Goal: Information Seeking & Learning: Learn about a topic

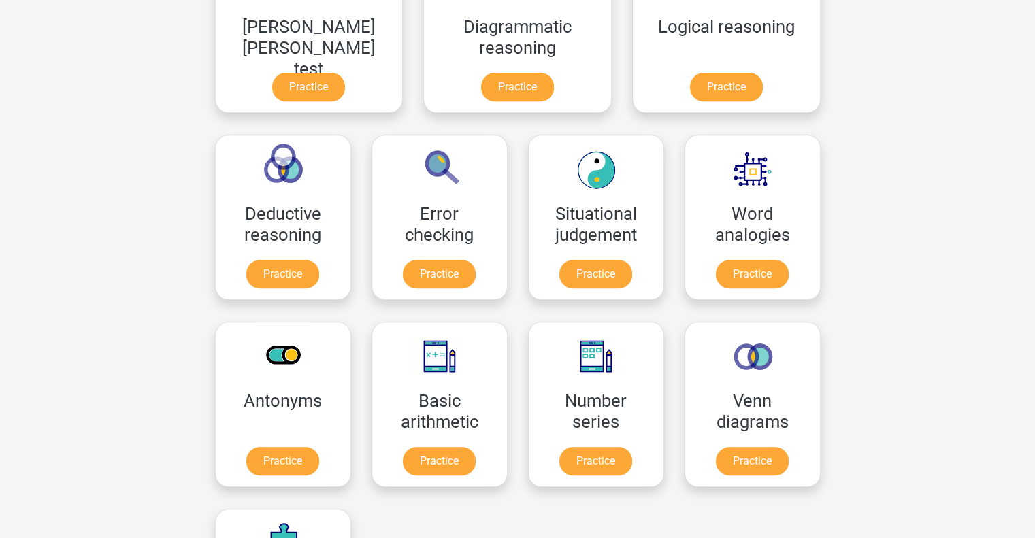
scroll to position [605, 0]
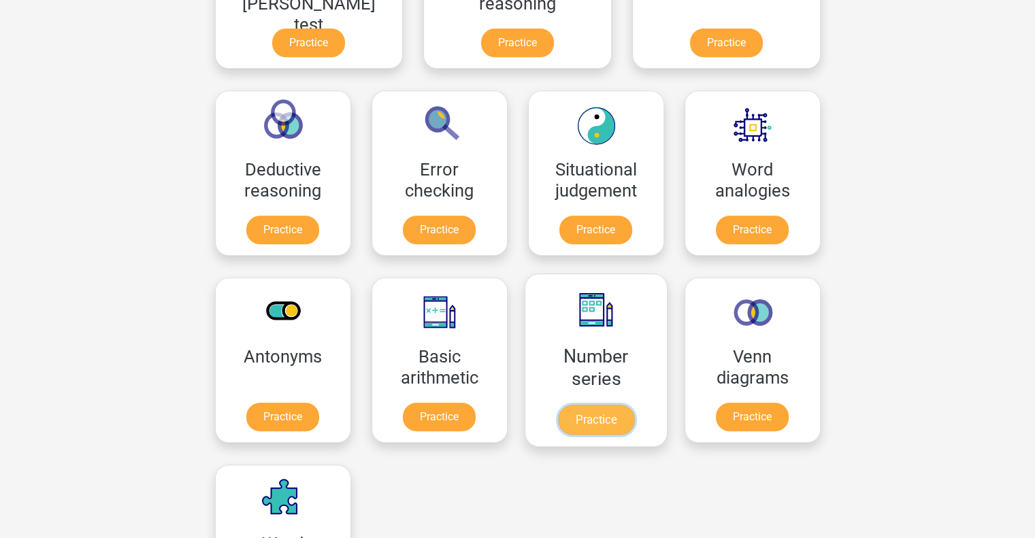
click at [557, 414] on link "Practice" at bounding box center [595, 420] width 76 height 30
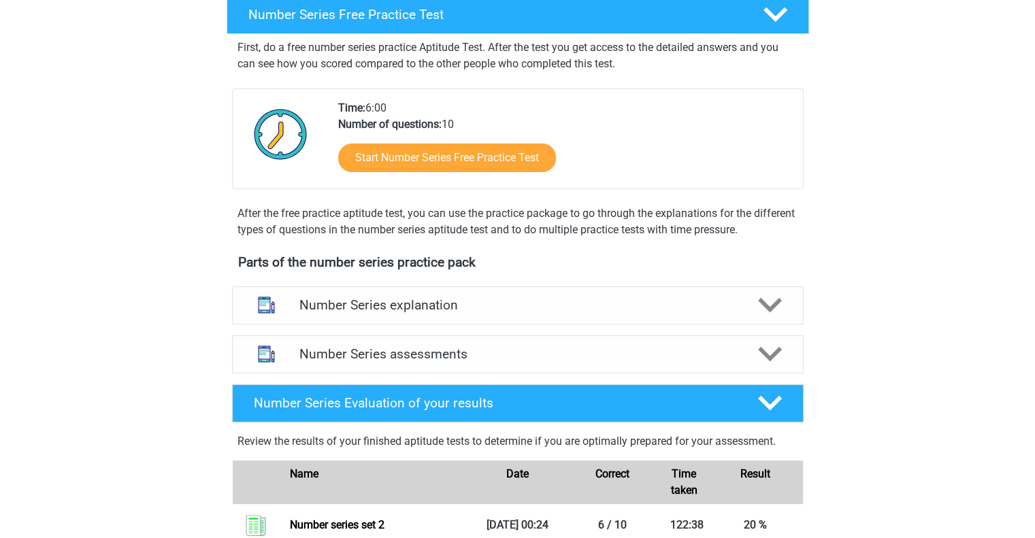
scroll to position [240, 0]
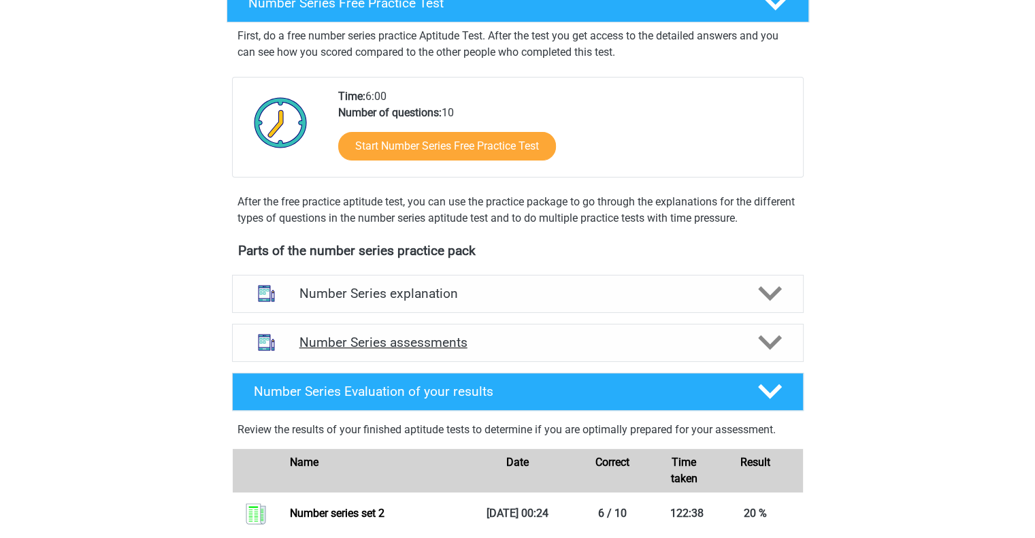
click at [443, 335] on h4 "Number Series assessments" at bounding box center [517, 343] width 437 height 16
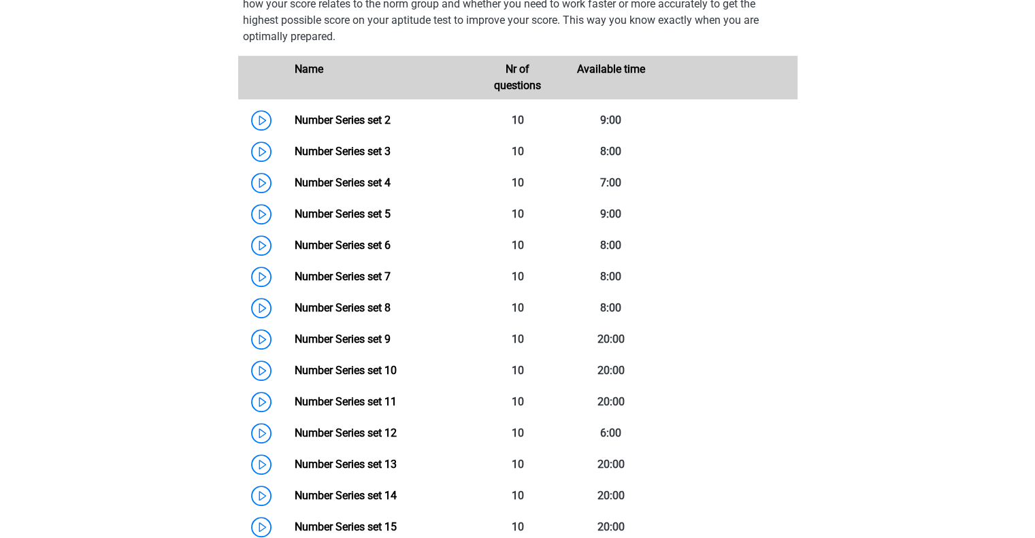
scroll to position [637, 0]
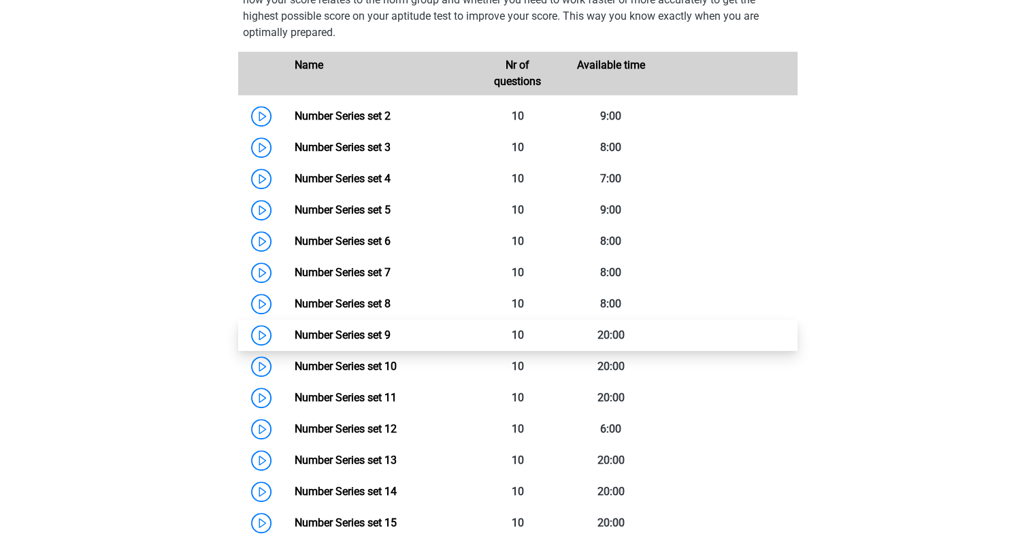
click at [350, 331] on link "Number Series set 9" at bounding box center [343, 335] width 96 height 13
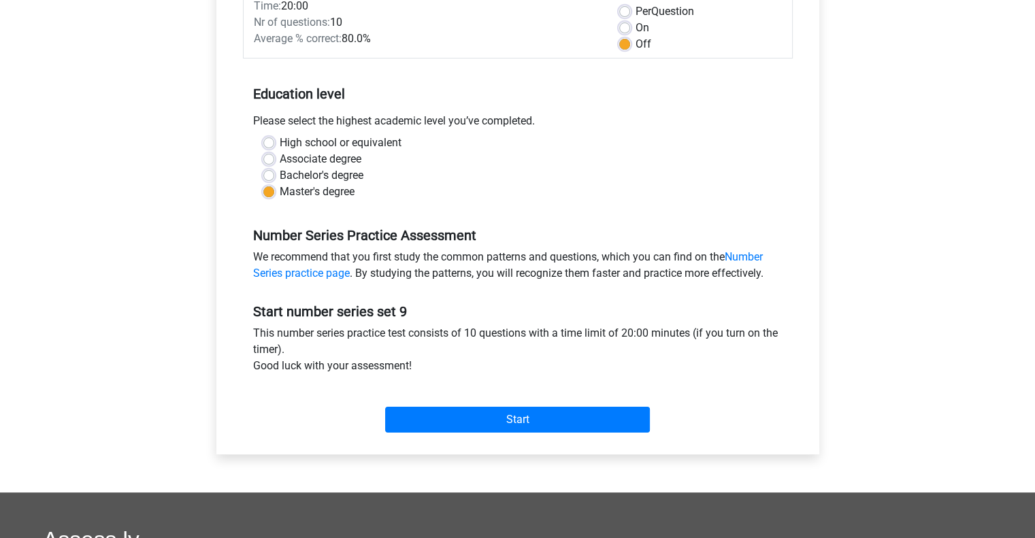
scroll to position [214, 0]
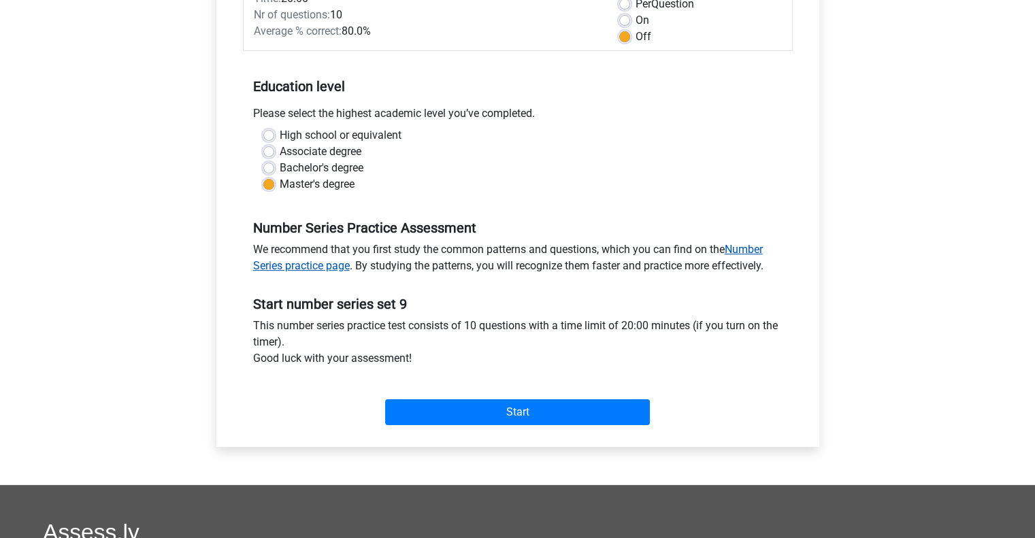
click at [746, 252] on link "Number Series practice page" at bounding box center [507, 257] width 509 height 29
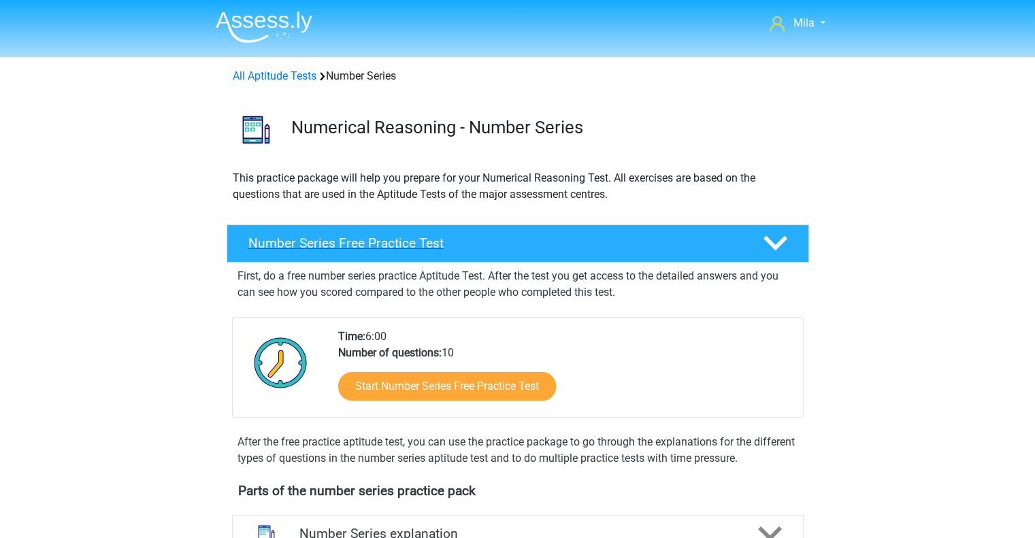
click at [418, 241] on h4 "Number Series Free Practice Test" at bounding box center [494, 243] width 492 height 16
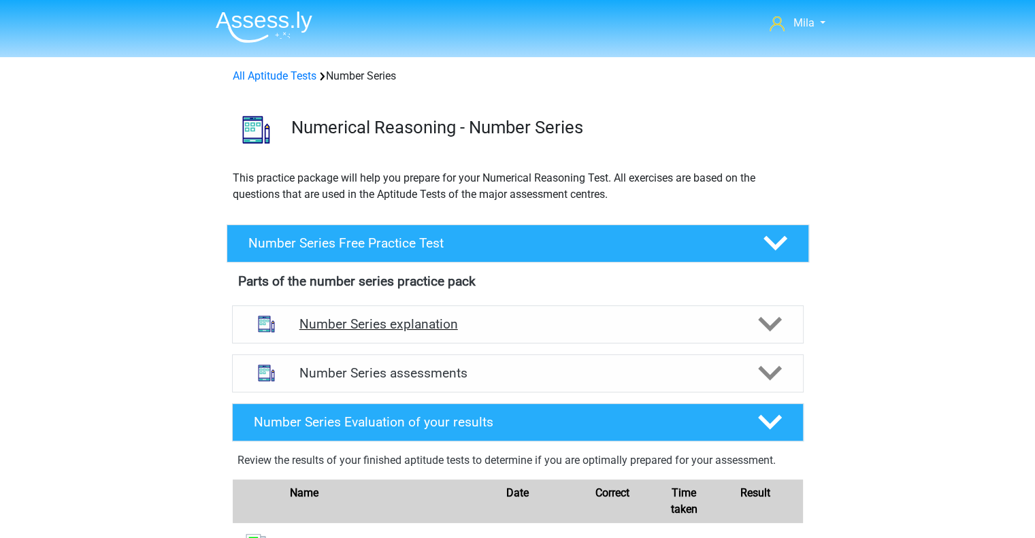
click at [388, 326] on h4 "Number Series explanation" at bounding box center [517, 324] width 437 height 16
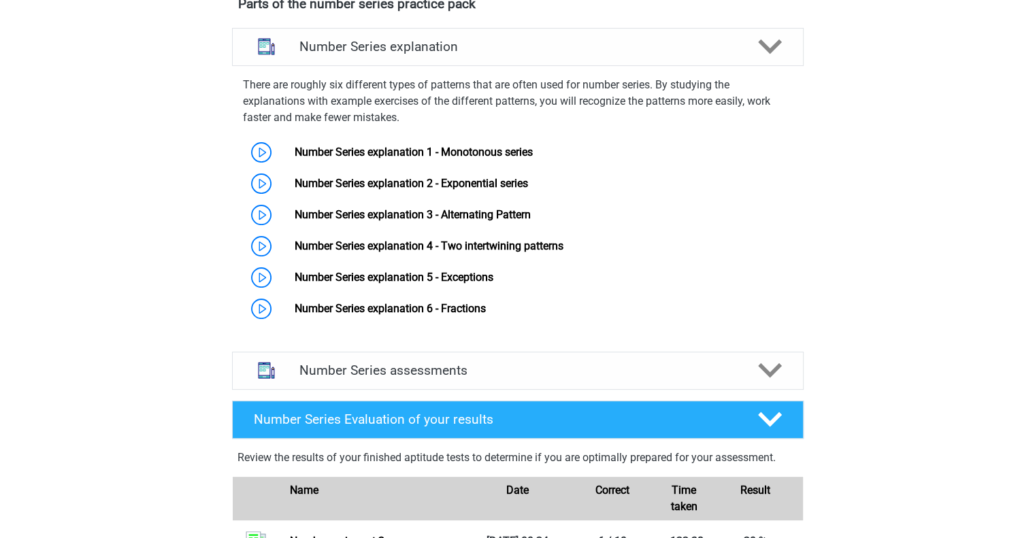
scroll to position [275, 0]
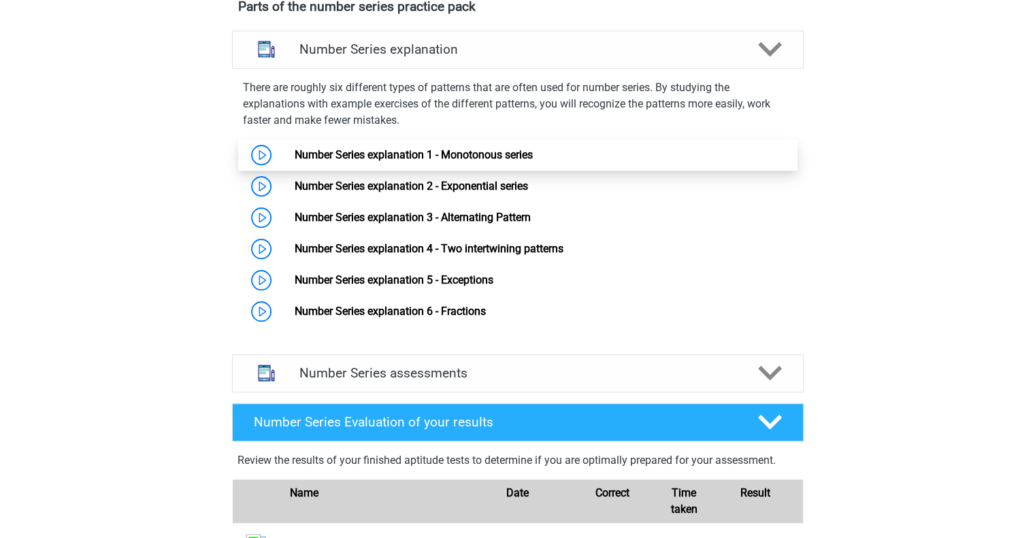
click at [378, 150] on link "Number Series explanation 1 - Monotonous series" at bounding box center [414, 154] width 238 height 13
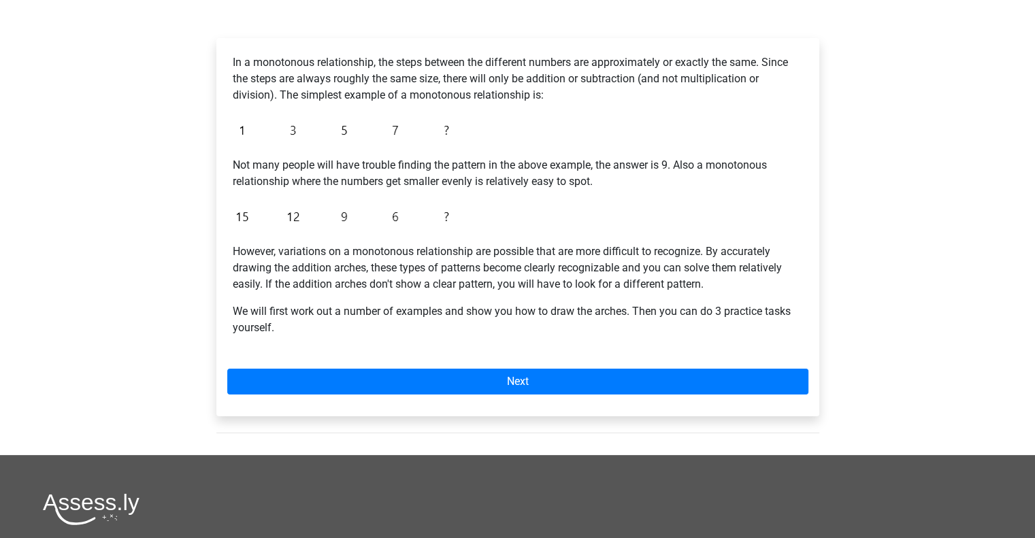
scroll to position [154, 0]
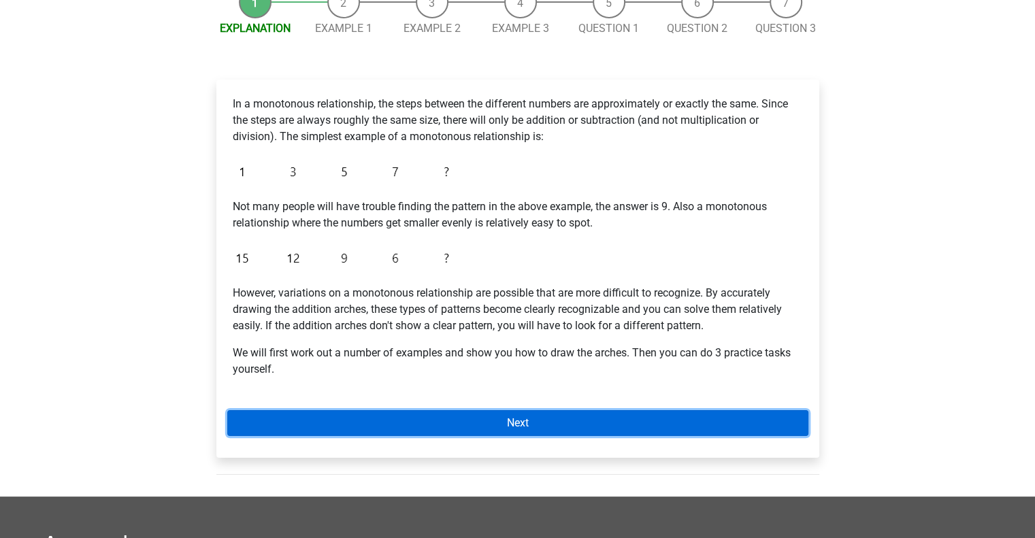
click at [562, 423] on link "Next" at bounding box center [517, 423] width 581 height 26
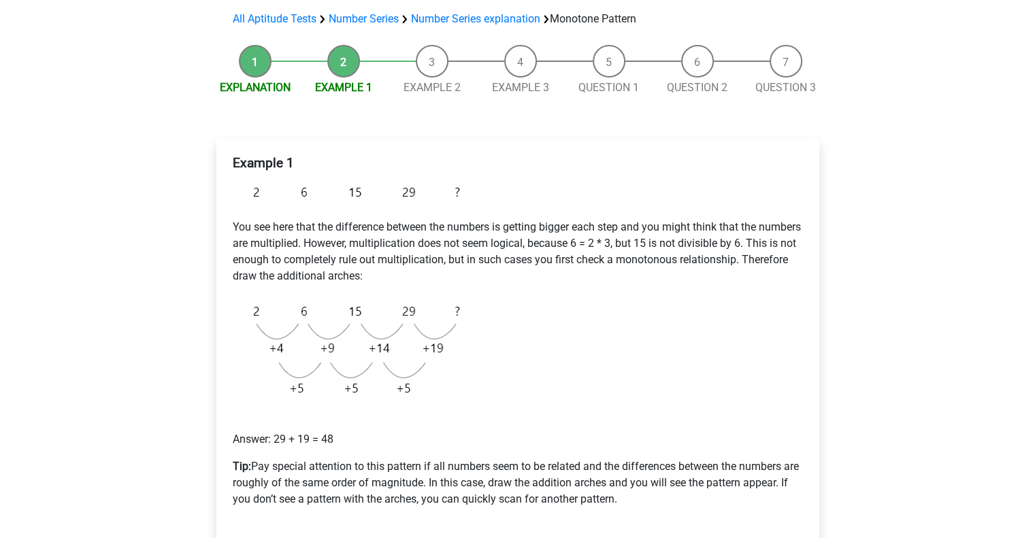
scroll to position [102, 0]
